Goal: Information Seeking & Learning: Learn about a topic

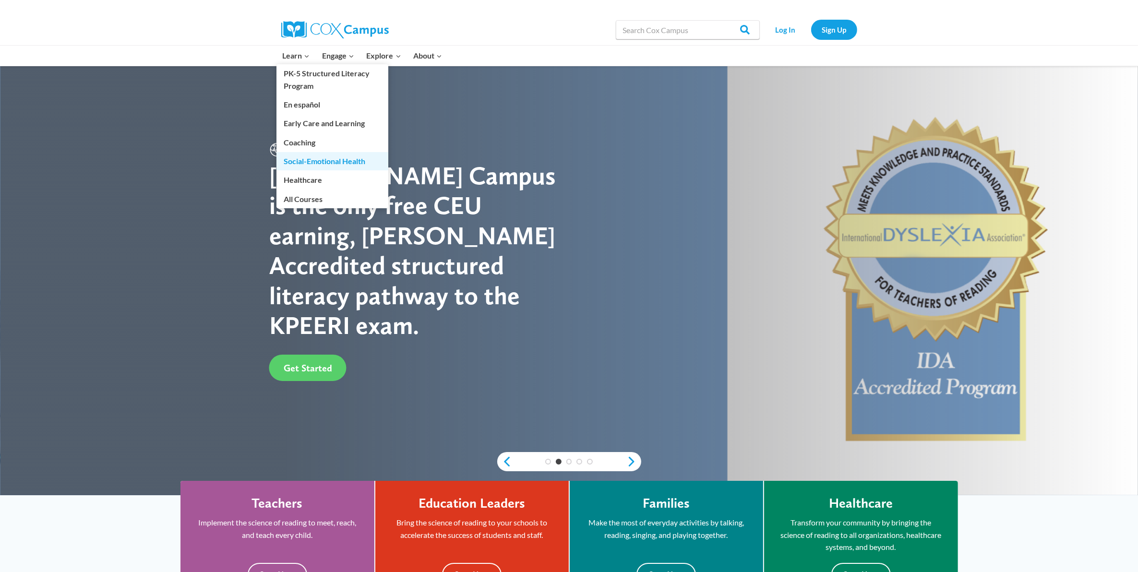
click at [324, 159] on link "Social-Emotional Health" at bounding box center [332, 161] width 112 height 18
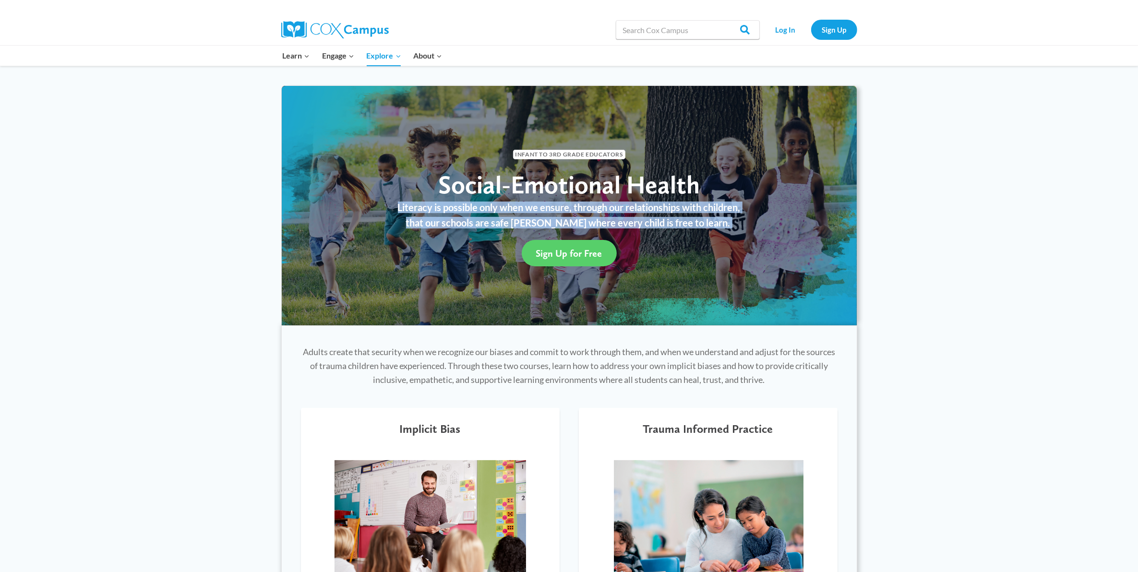
drag, startPoint x: 393, startPoint y: 207, endPoint x: 737, endPoint y: 226, distance: 343.6
click at [737, 226] on div "Literacy is possible only when we ensure, through our relationships with childr…" at bounding box center [569, 217] width 556 height 26
copy div "Literacy is possible only when we ensure, through our relationships with childr…"
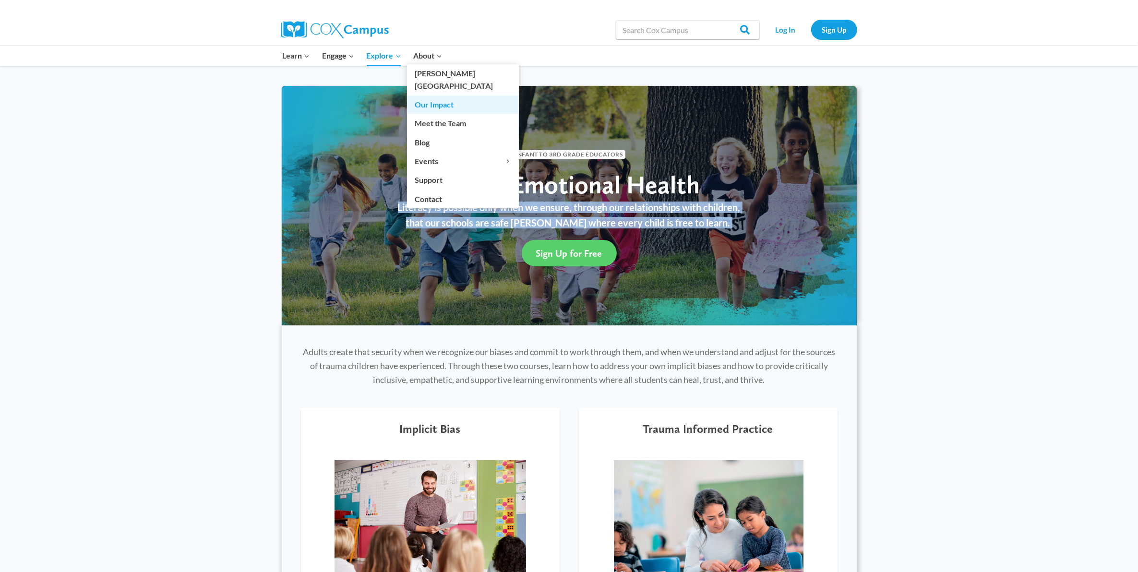
click at [428, 95] on link "Our Impact" at bounding box center [463, 104] width 112 height 18
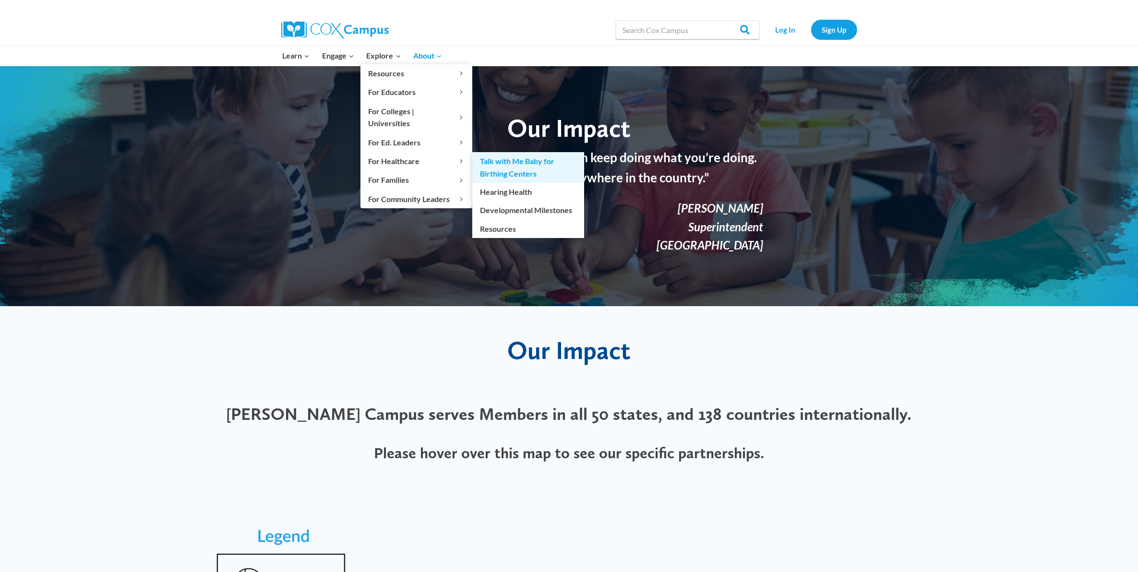
click at [504, 152] on link "Talk with Me Baby for Birthing Centers" at bounding box center [528, 167] width 112 height 31
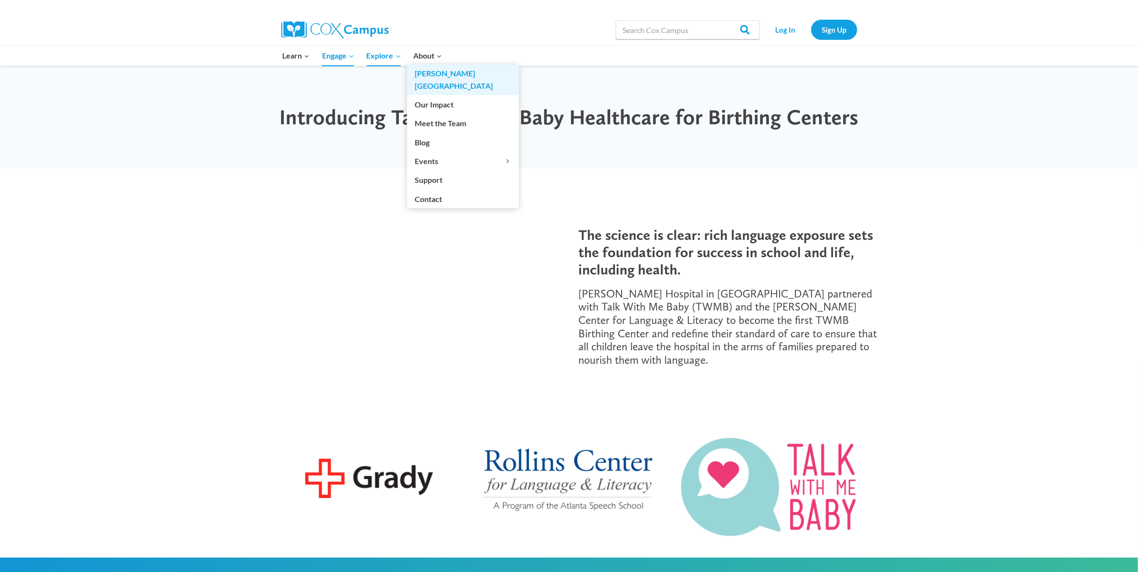
click at [432, 76] on link "[PERSON_NAME][GEOGRAPHIC_DATA]" at bounding box center [463, 79] width 112 height 31
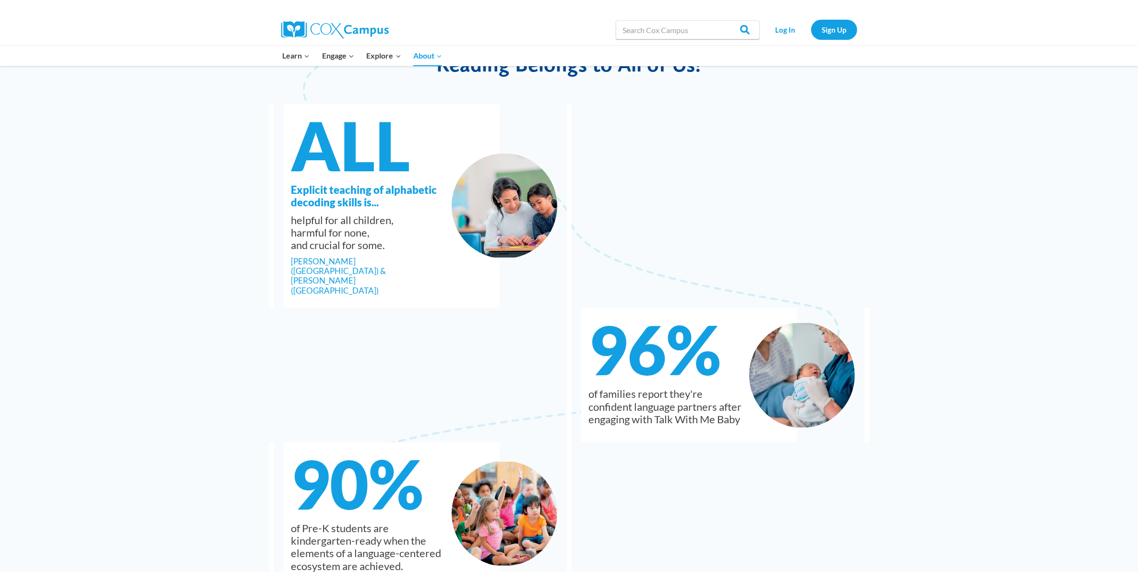
scroll to position [1020, 0]
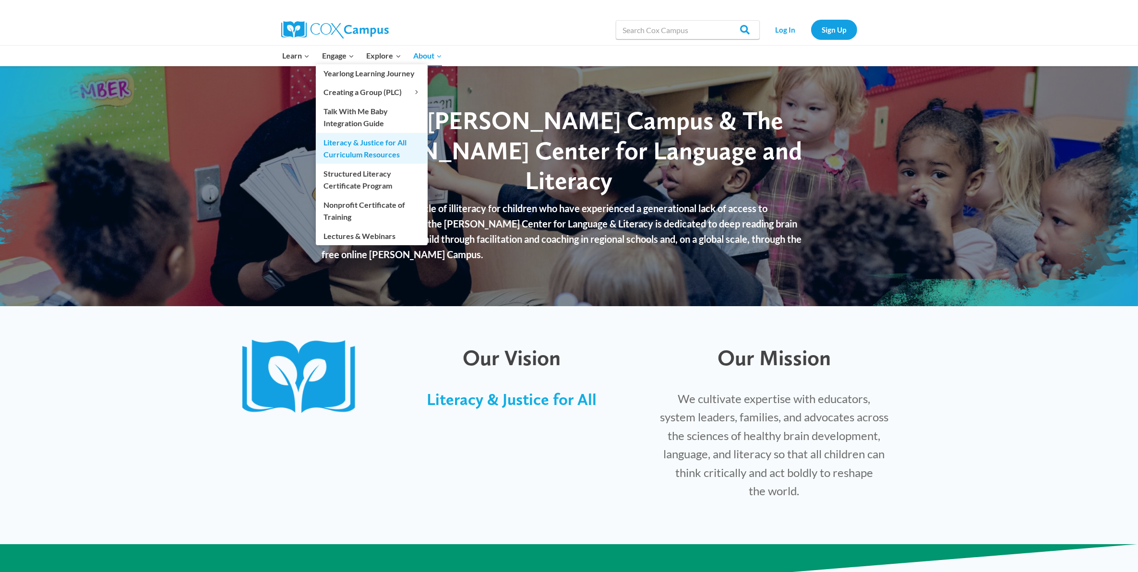
click at [356, 155] on link "Literacy & Justice for All Curriculum Resources" at bounding box center [372, 148] width 112 height 31
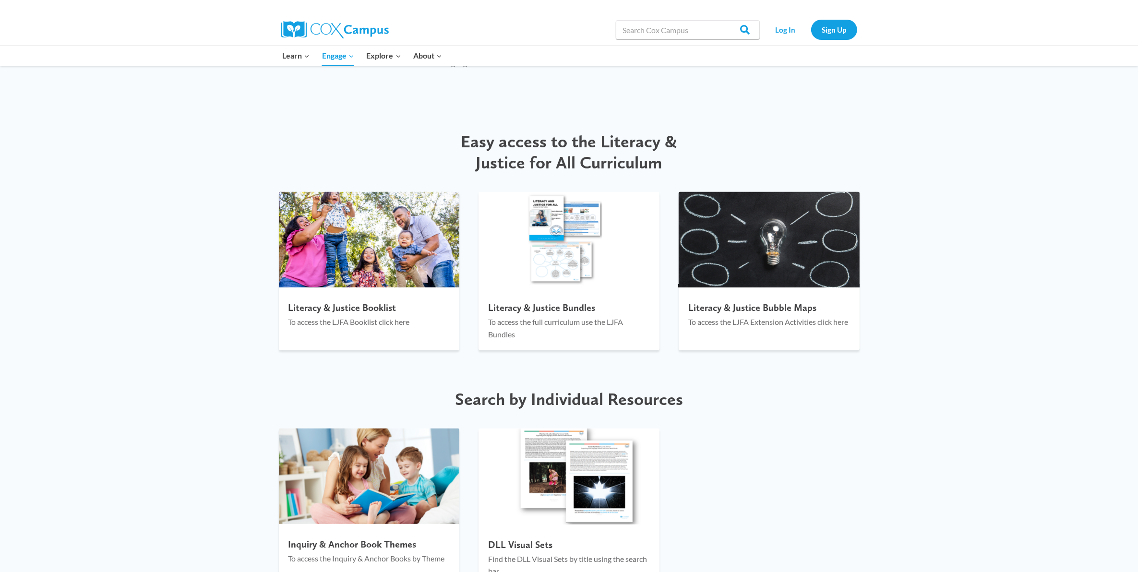
scroll to position [1080, 0]
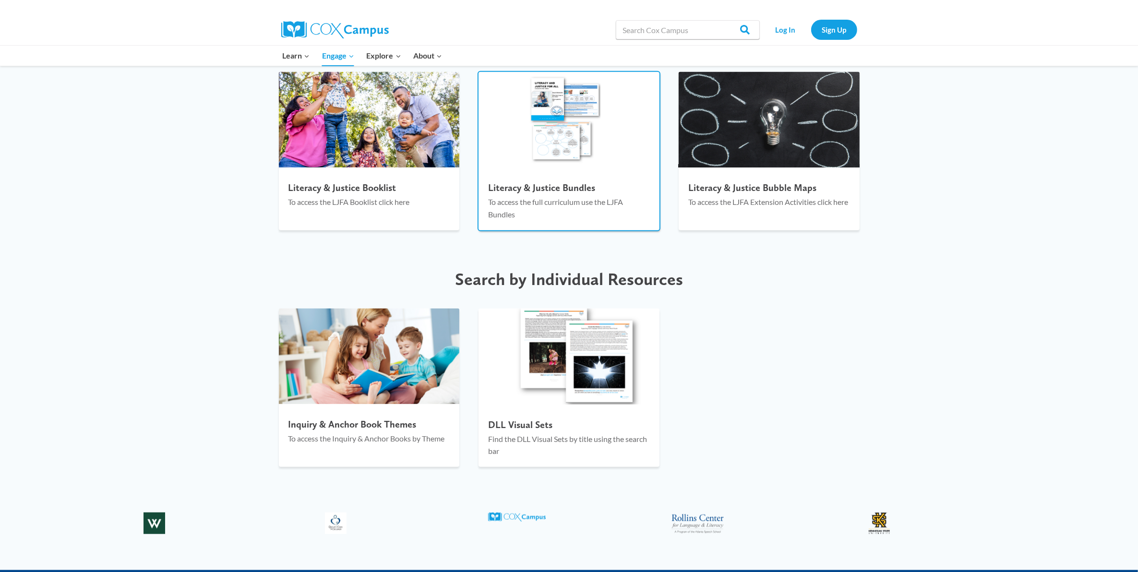
click at [572, 139] on img at bounding box center [568, 120] width 181 height 96
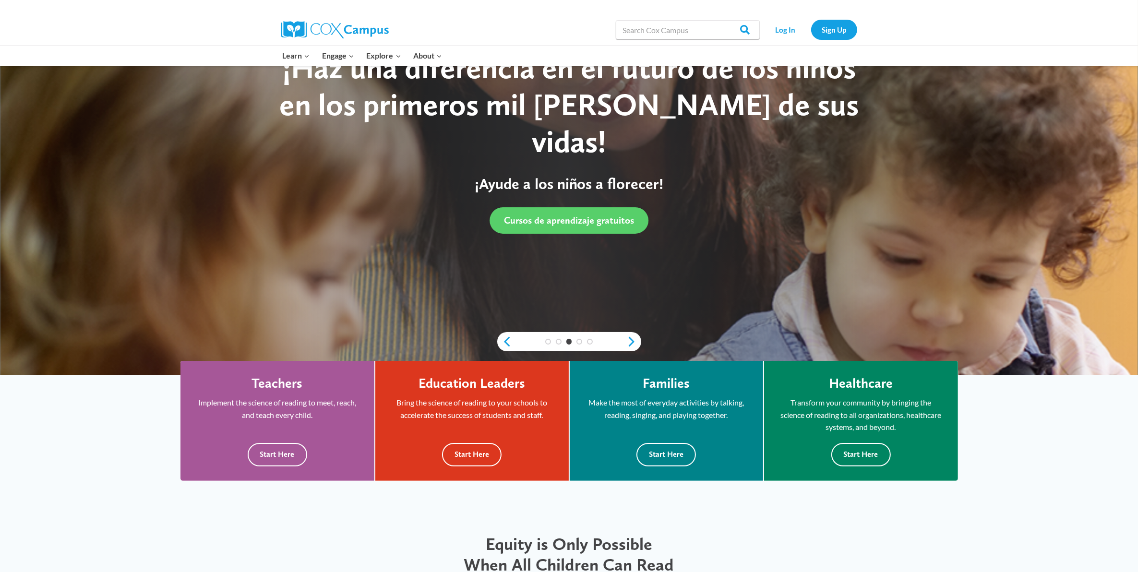
scroll to position [60, 0]
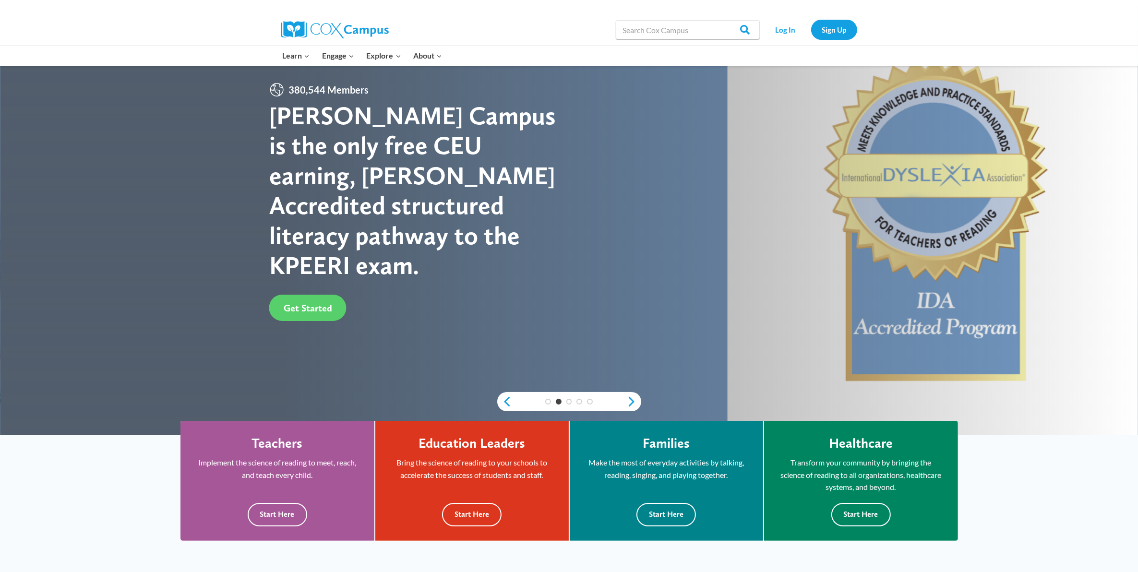
click at [551, 29] on div "Search in [URL][DOMAIN_NAME] Search Search Log In Sign Up" at bounding box center [679, 29] width 355 height 31
